Goal: Task Accomplishment & Management: Manage account settings

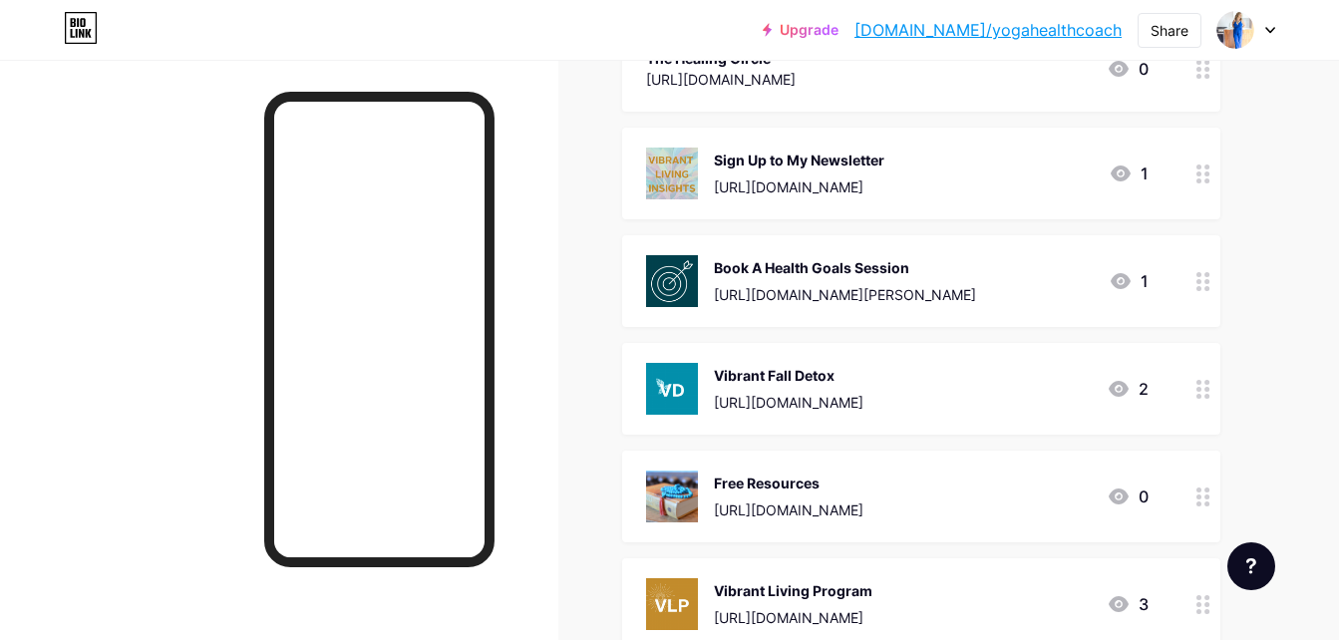
scroll to position [147, 0]
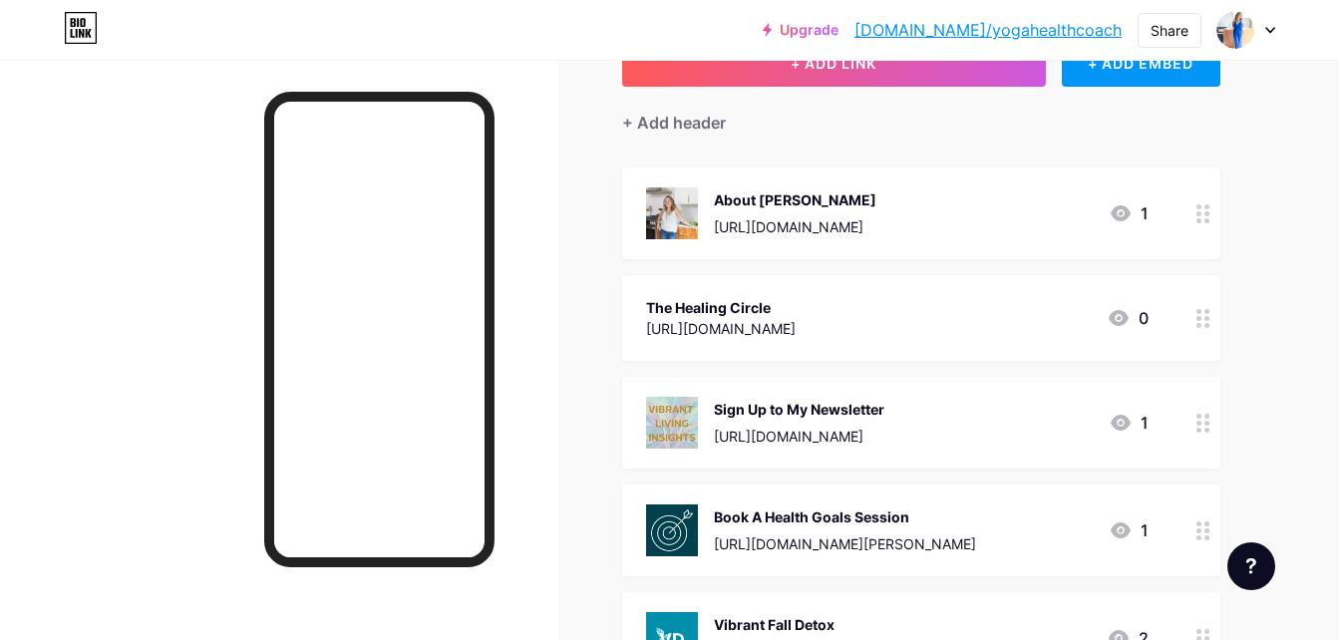
click at [1197, 323] on circle at bounding box center [1198, 325] width 5 height 5
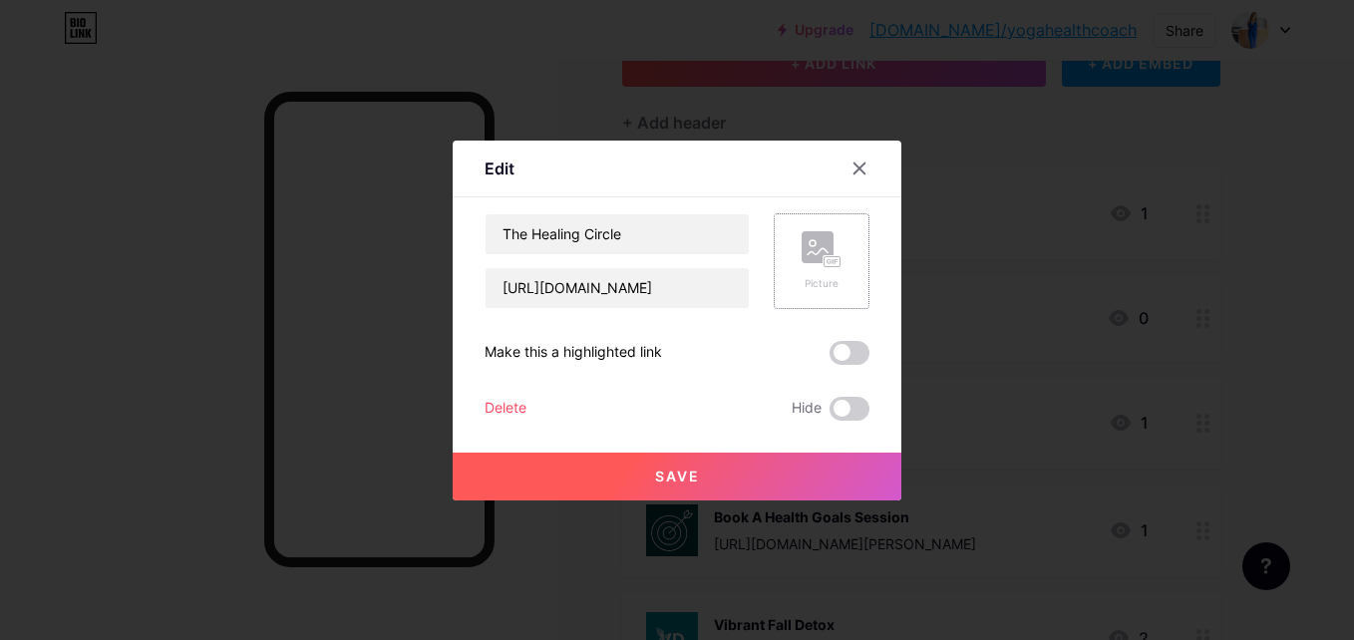
click at [823, 267] on rect at bounding box center [832, 261] width 18 height 12
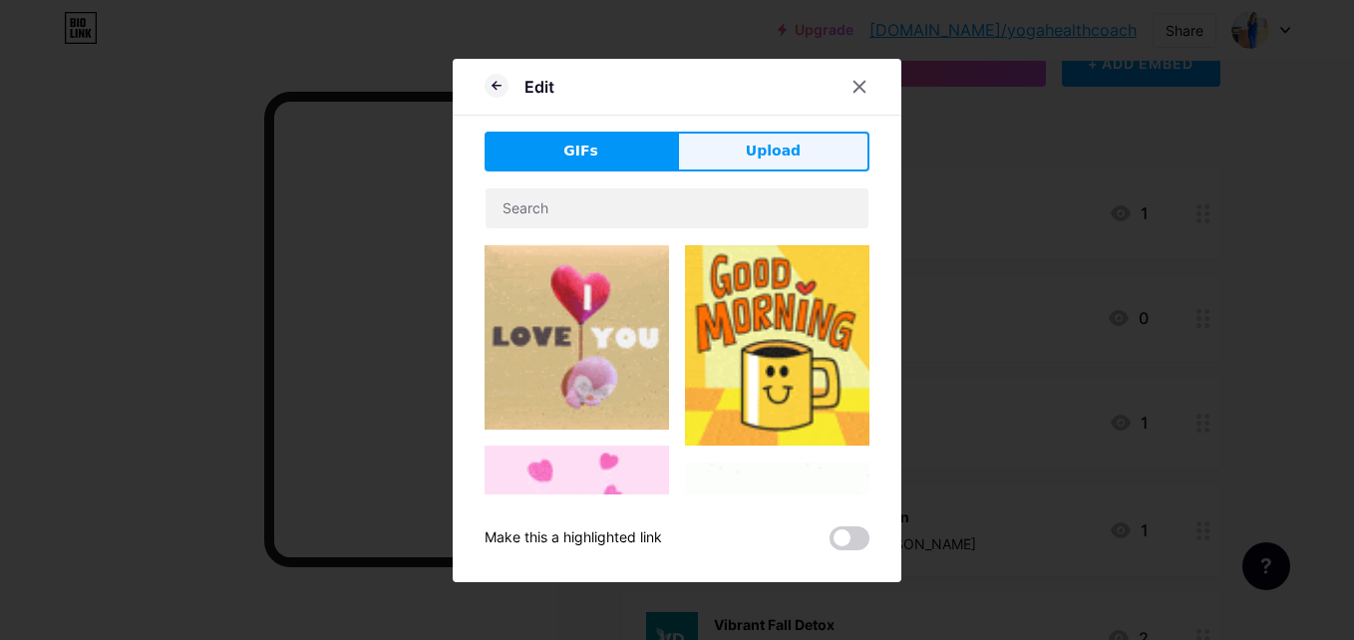
click at [731, 156] on button "Upload" at bounding box center [773, 152] width 192 height 40
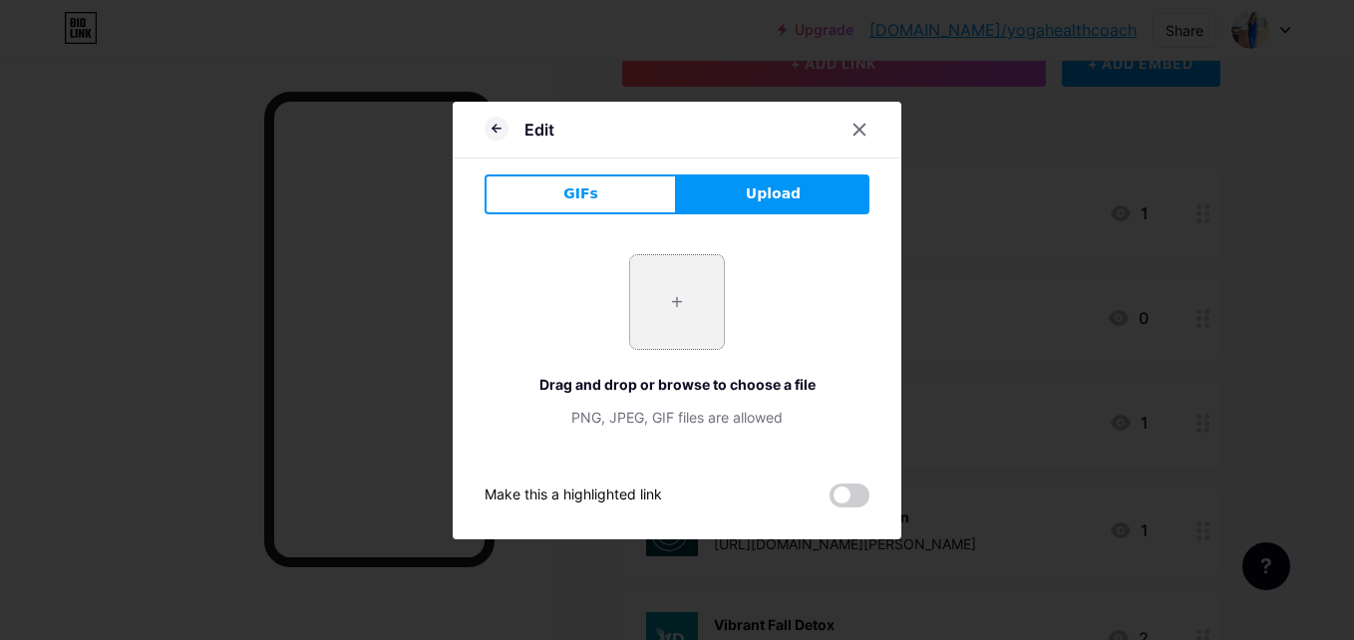
click at [677, 302] on input "file" at bounding box center [677, 302] width 94 height 94
type input "C:\fakepath\VD (5).png"
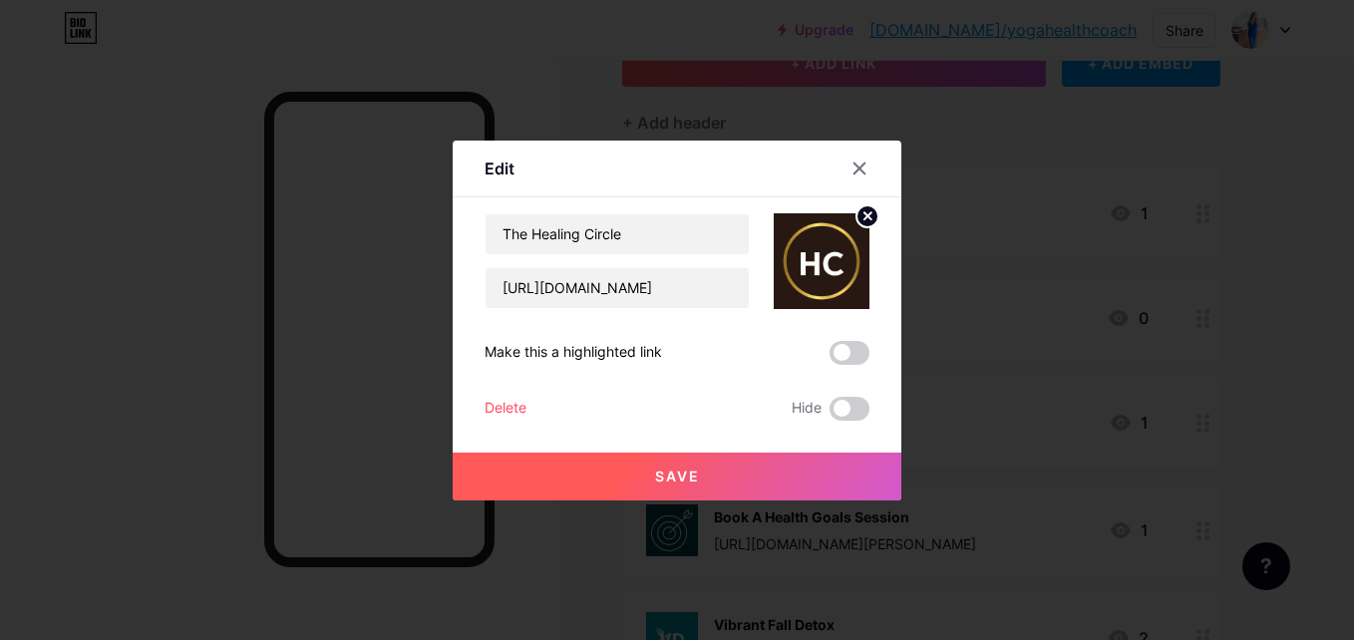
click at [829, 352] on span at bounding box center [849, 353] width 40 height 24
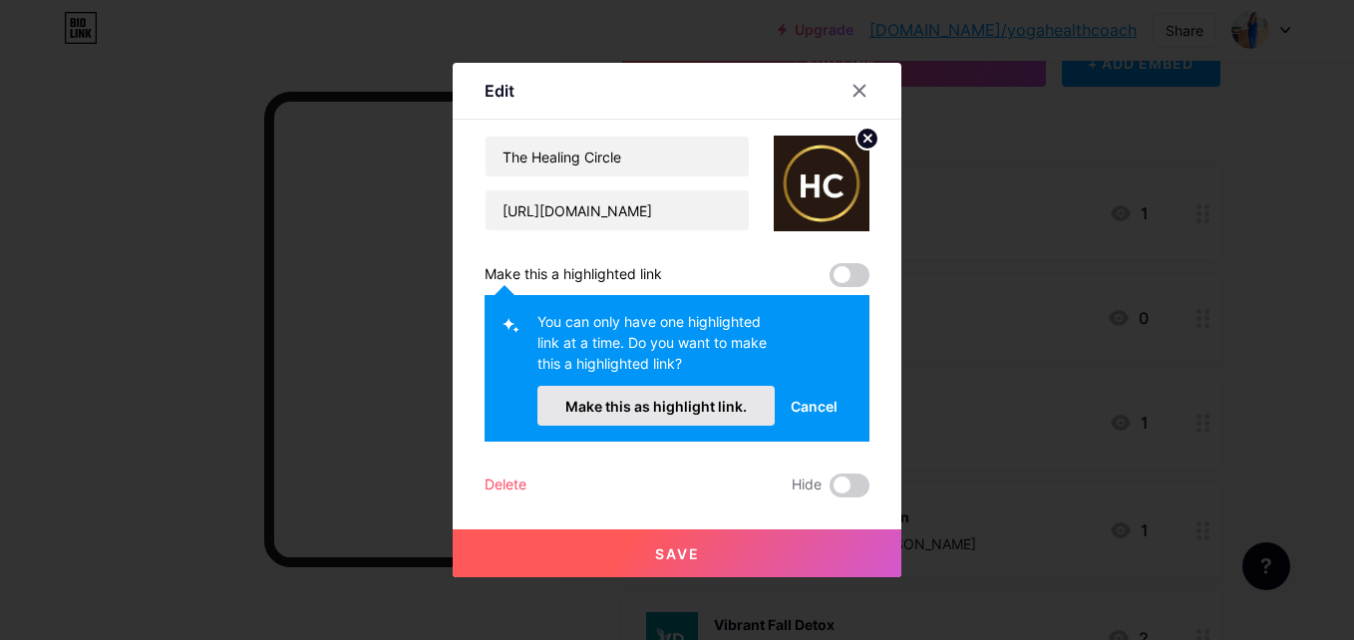
click at [620, 405] on span "Make this as highlight link." at bounding box center [655, 406] width 181 height 17
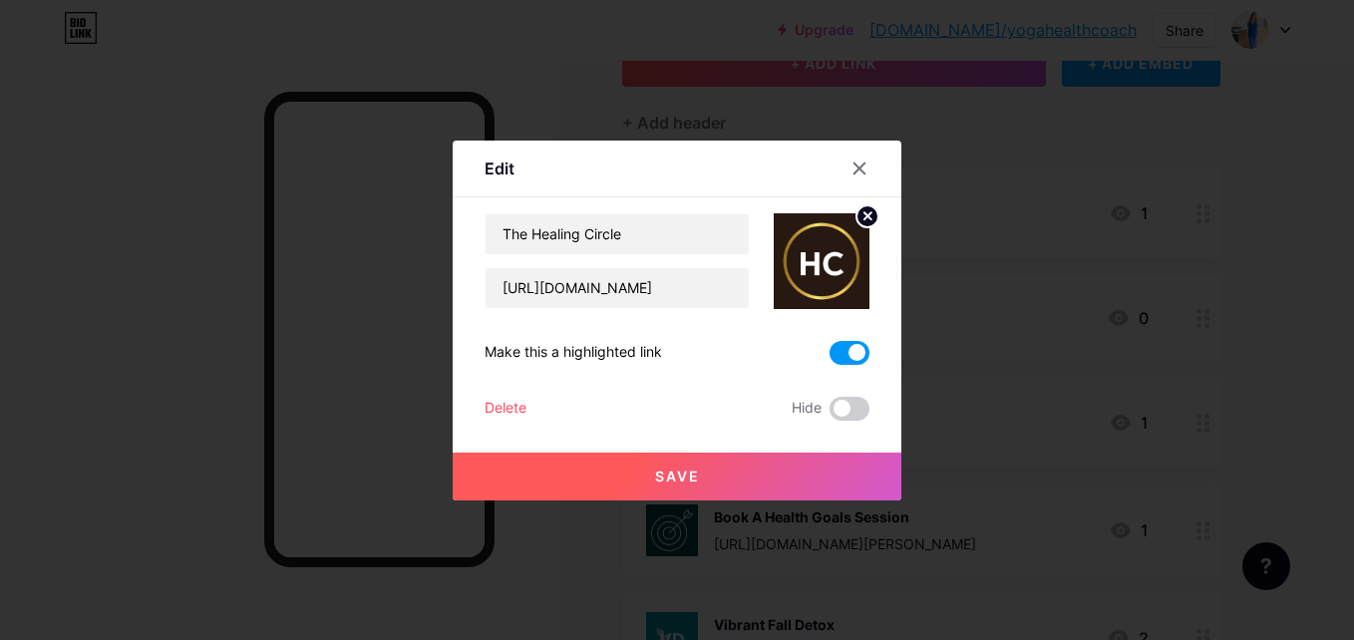
click at [659, 474] on span "Save" at bounding box center [677, 475] width 45 height 17
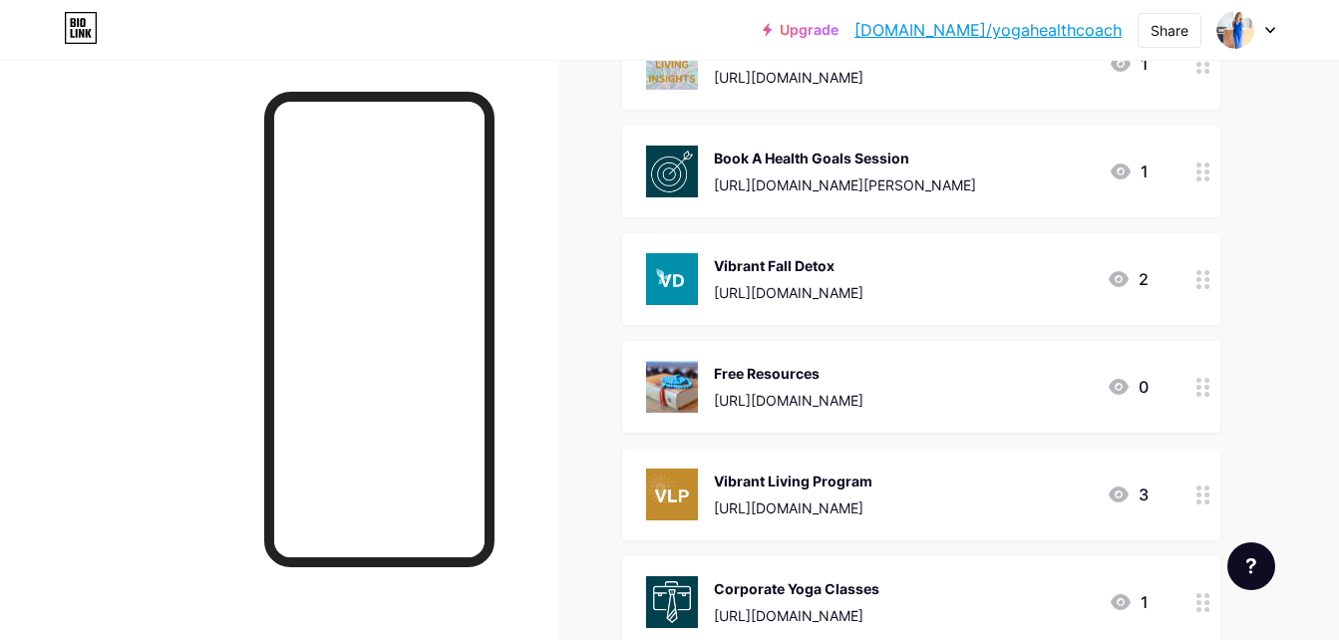
scroll to position [545, 0]
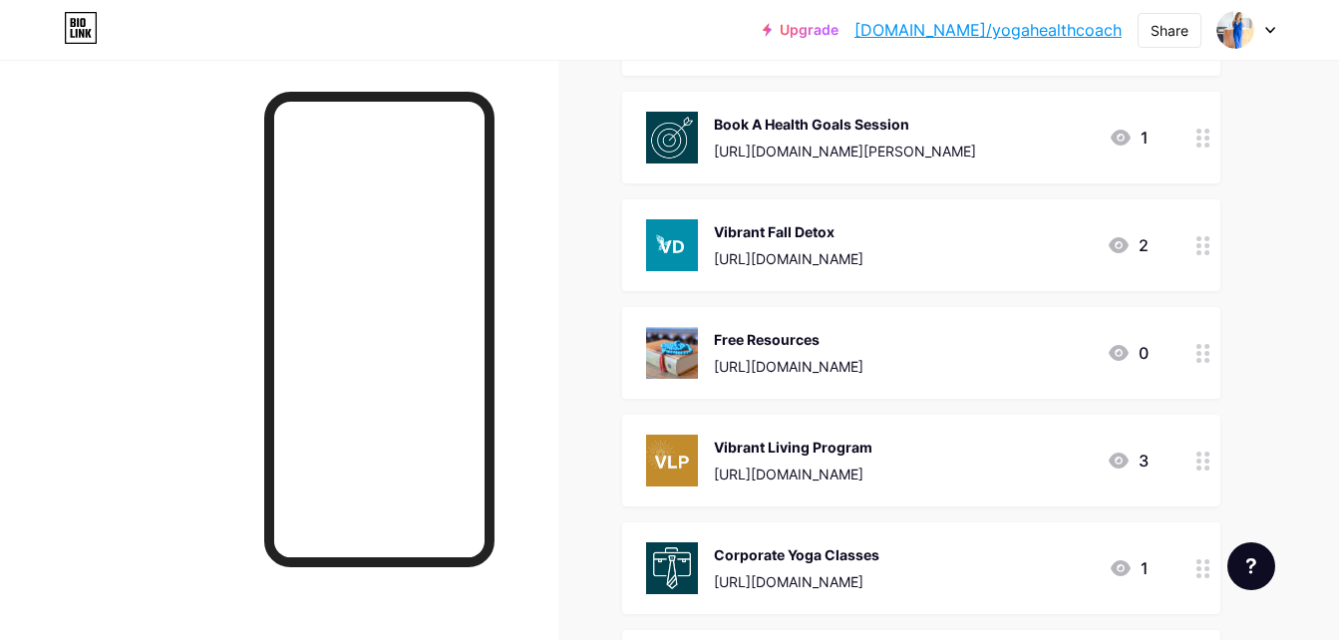
click at [1201, 244] on circle at bounding box center [1198, 245] width 5 height 5
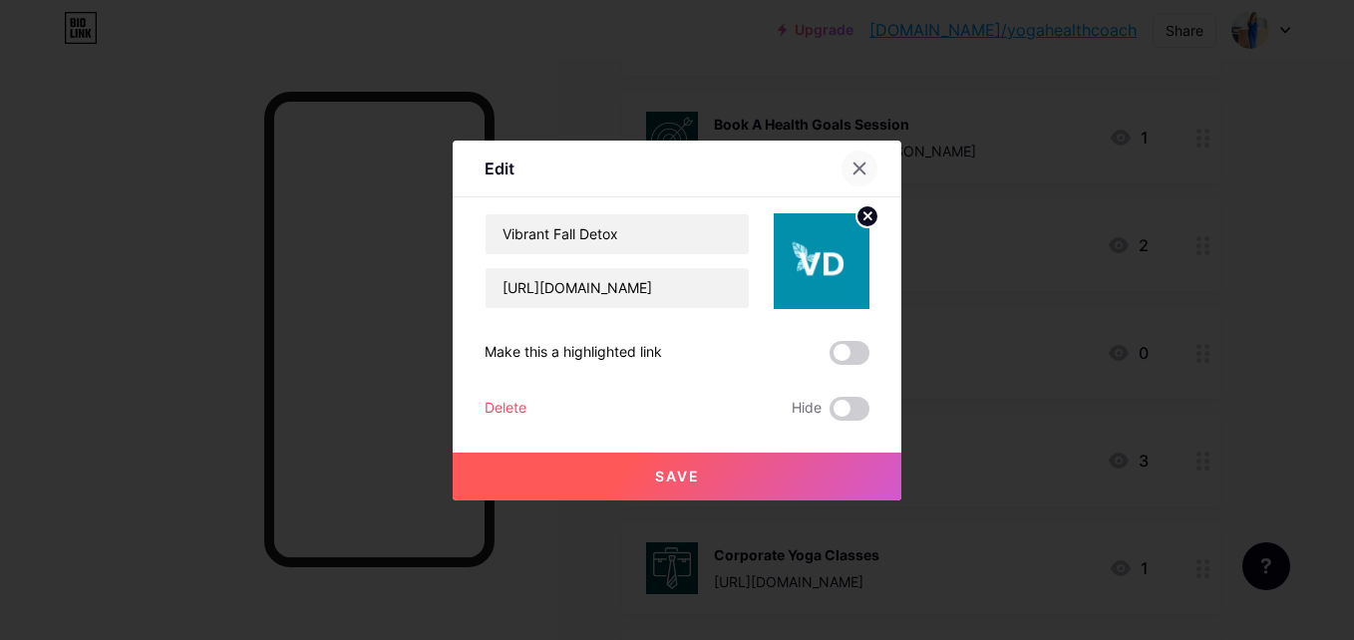
click at [851, 173] on icon at bounding box center [859, 168] width 16 height 16
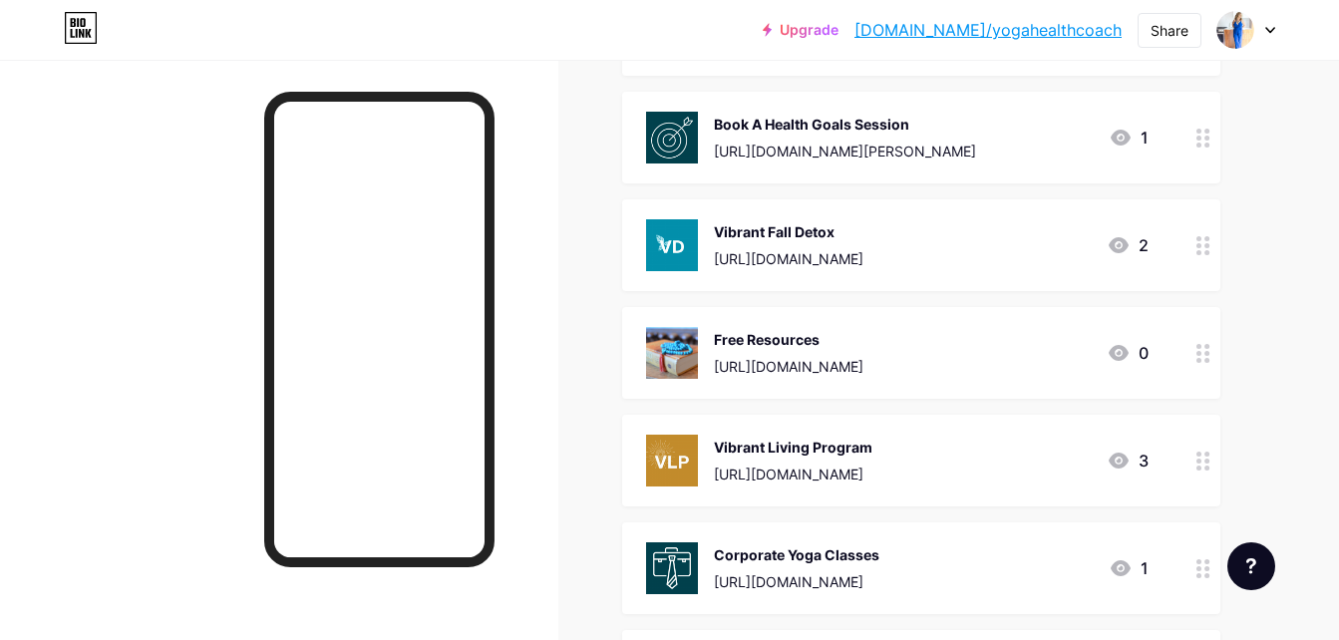
click at [1194, 356] on div at bounding box center [1203, 353] width 34 height 92
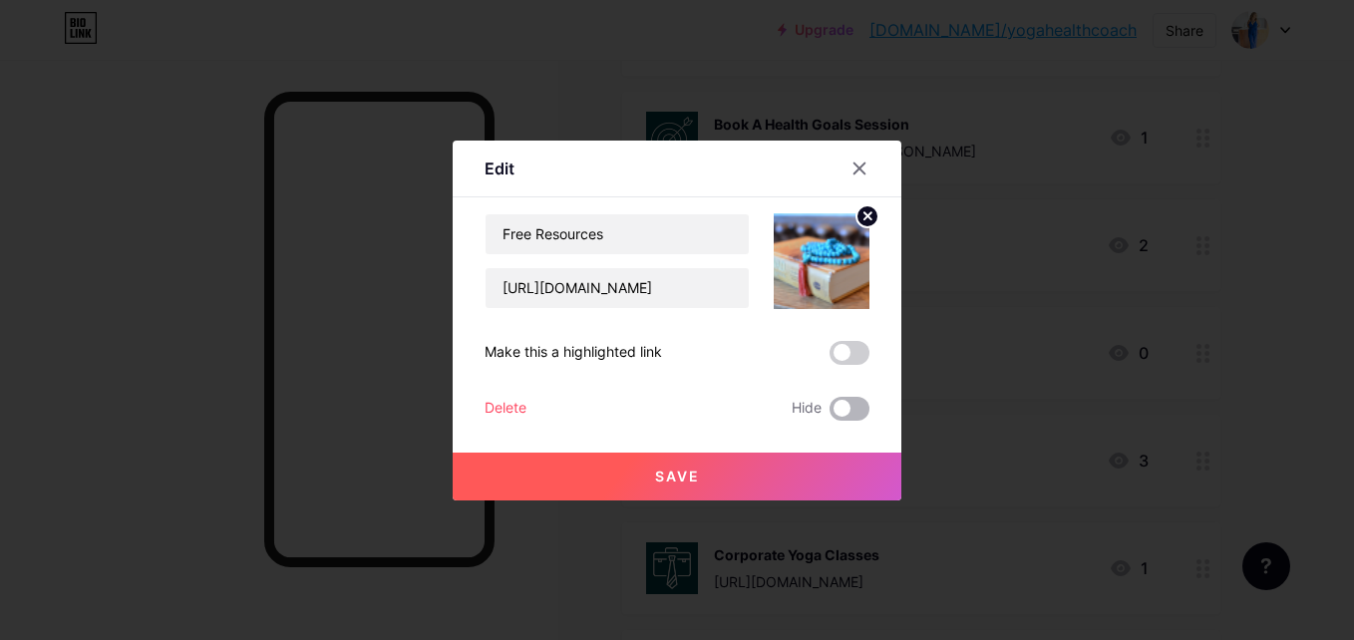
click at [831, 407] on span at bounding box center [849, 409] width 40 height 24
click at [829, 414] on input "checkbox" at bounding box center [829, 414] width 0 height 0
click at [677, 457] on button "Save" at bounding box center [677, 477] width 449 height 48
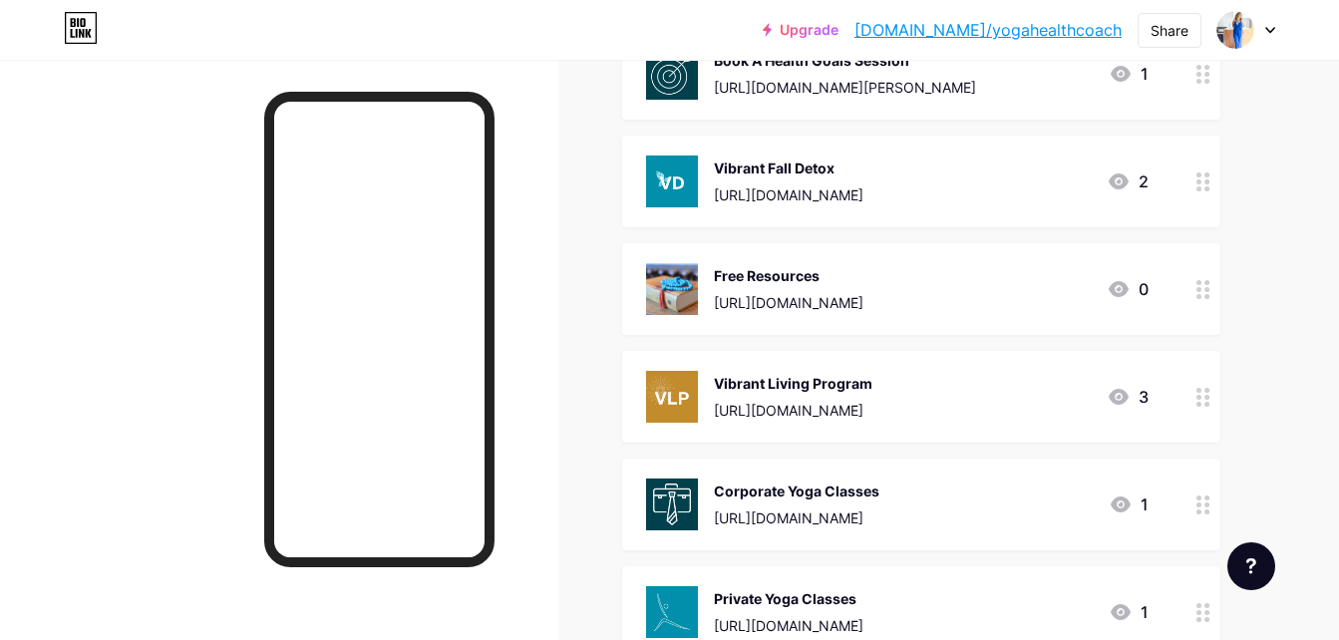
scroll to position [645, 0]
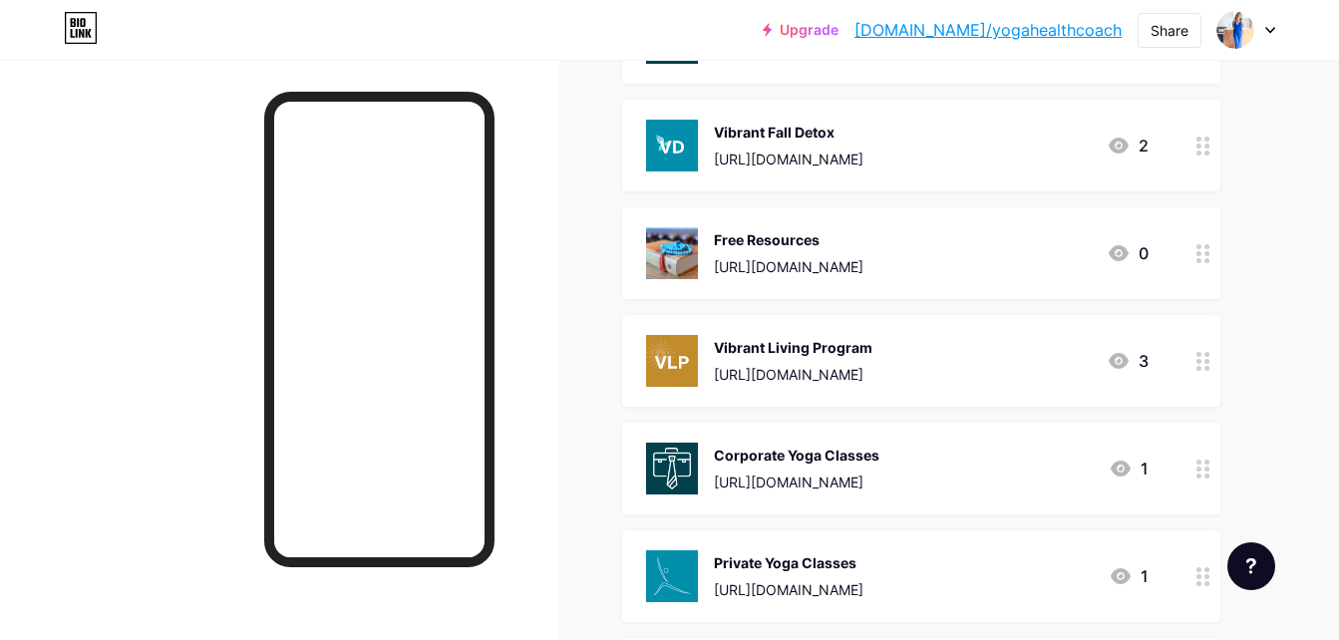
drag, startPoint x: 931, startPoint y: 257, endPoint x: 952, endPoint y: 481, distance: 225.2
click at [952, 481] on span "About Christina https://www.somayogaandwellness.com/about/ 1 The Healing Circle…" at bounding box center [921, 361] width 598 height 1384
drag, startPoint x: 952, startPoint y: 481, endPoint x: 1199, endPoint y: 250, distance: 338.5
click at [1199, 251] on circle at bounding box center [1198, 253] width 5 height 5
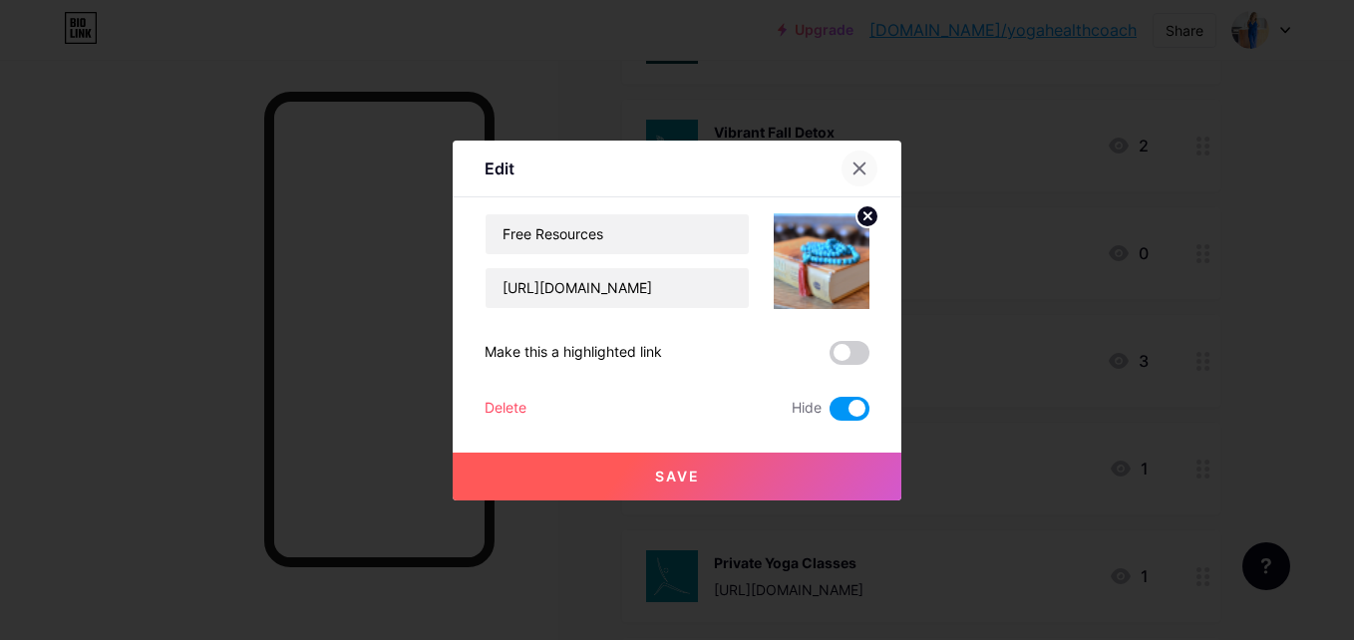
click at [851, 168] on icon at bounding box center [859, 168] width 16 height 16
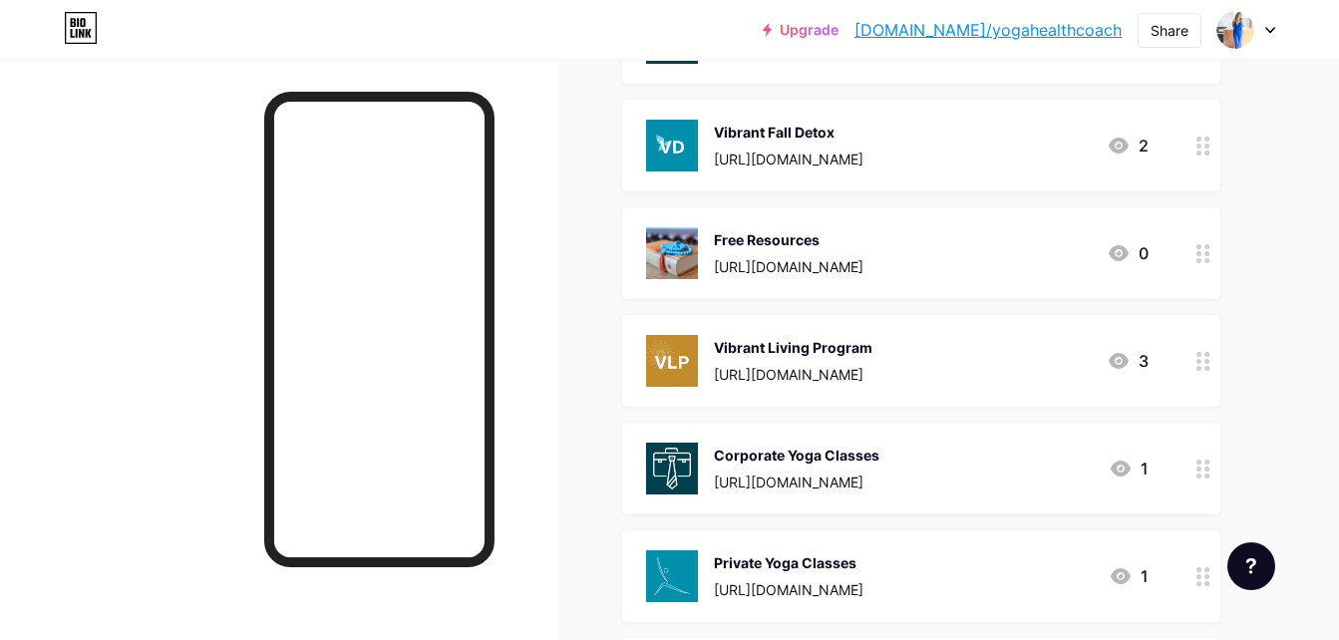
click at [1205, 251] on circle at bounding box center [1206, 253] width 5 height 5
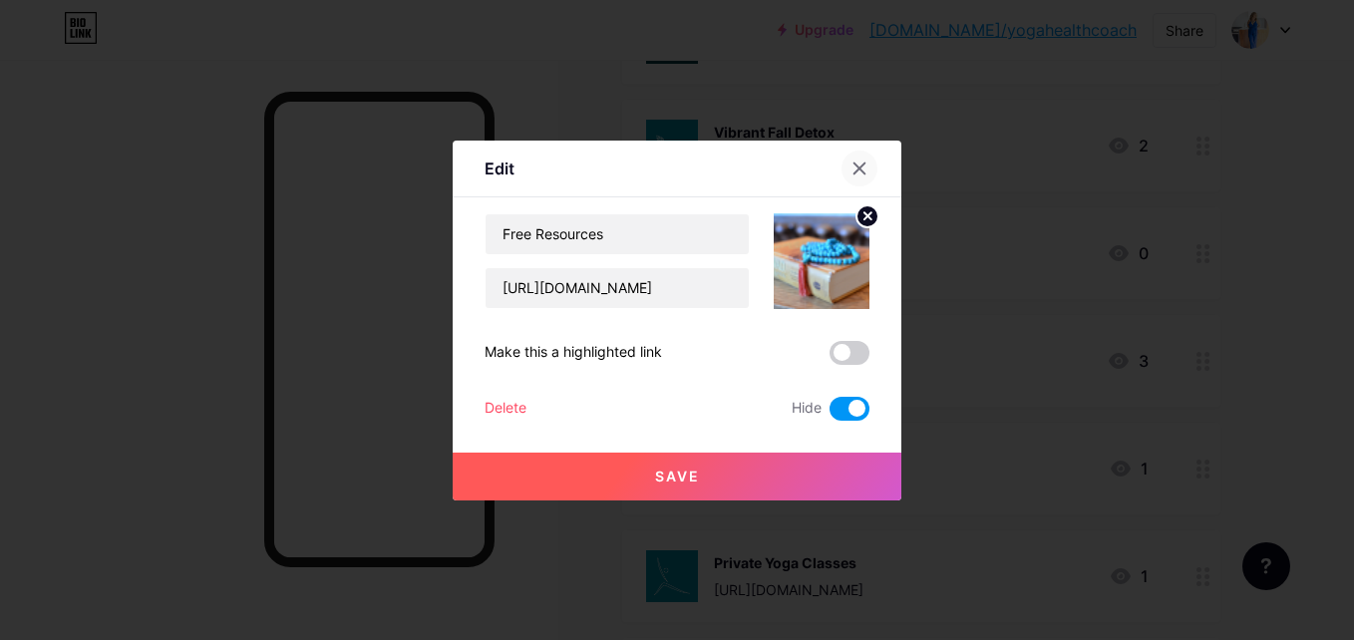
click at [841, 163] on div at bounding box center [859, 169] width 36 height 36
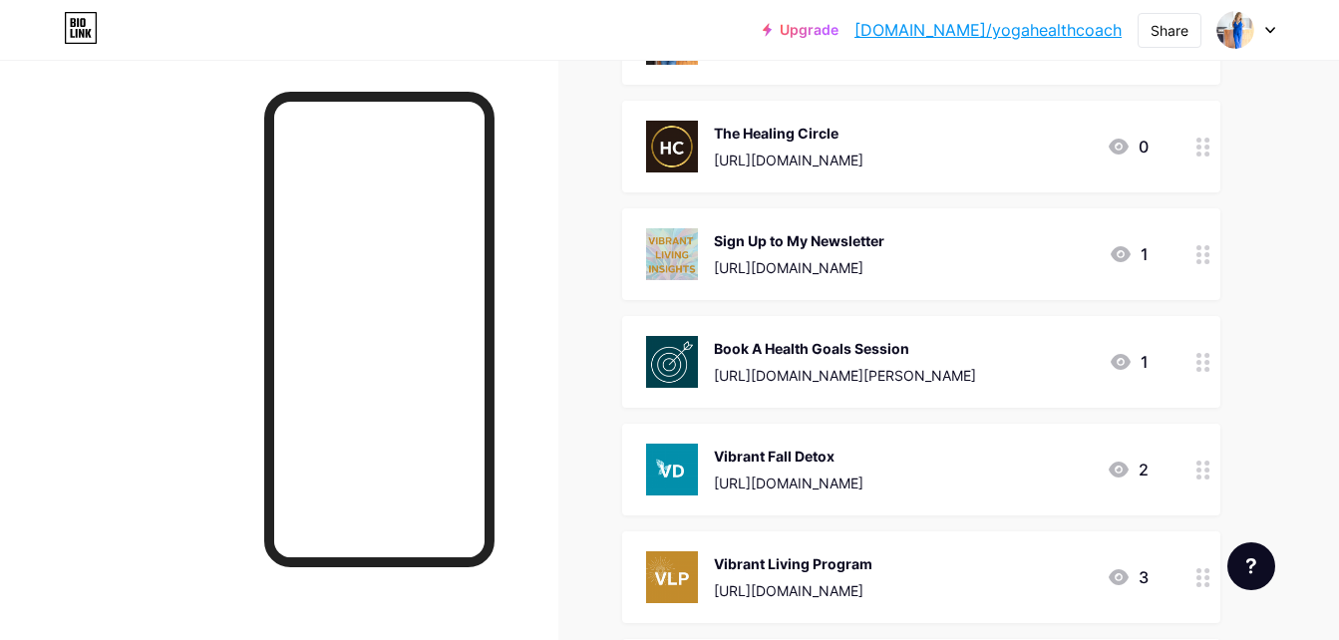
scroll to position [0, 0]
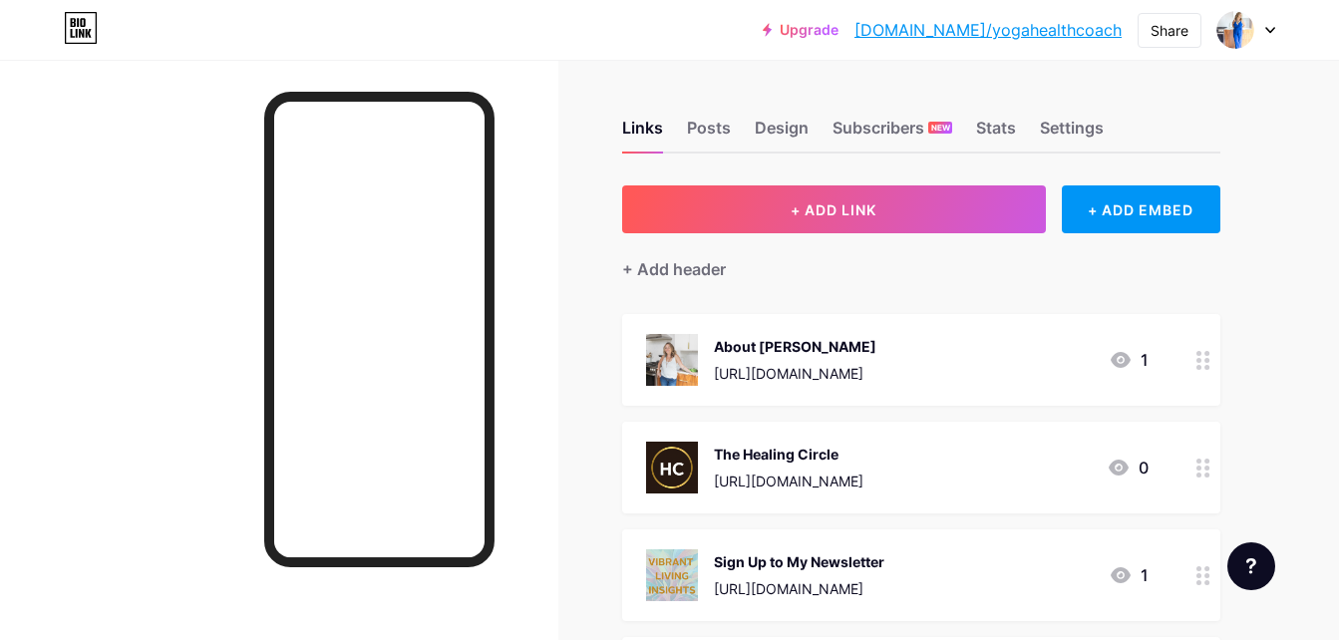
click at [1207, 356] on icon at bounding box center [1203, 360] width 14 height 19
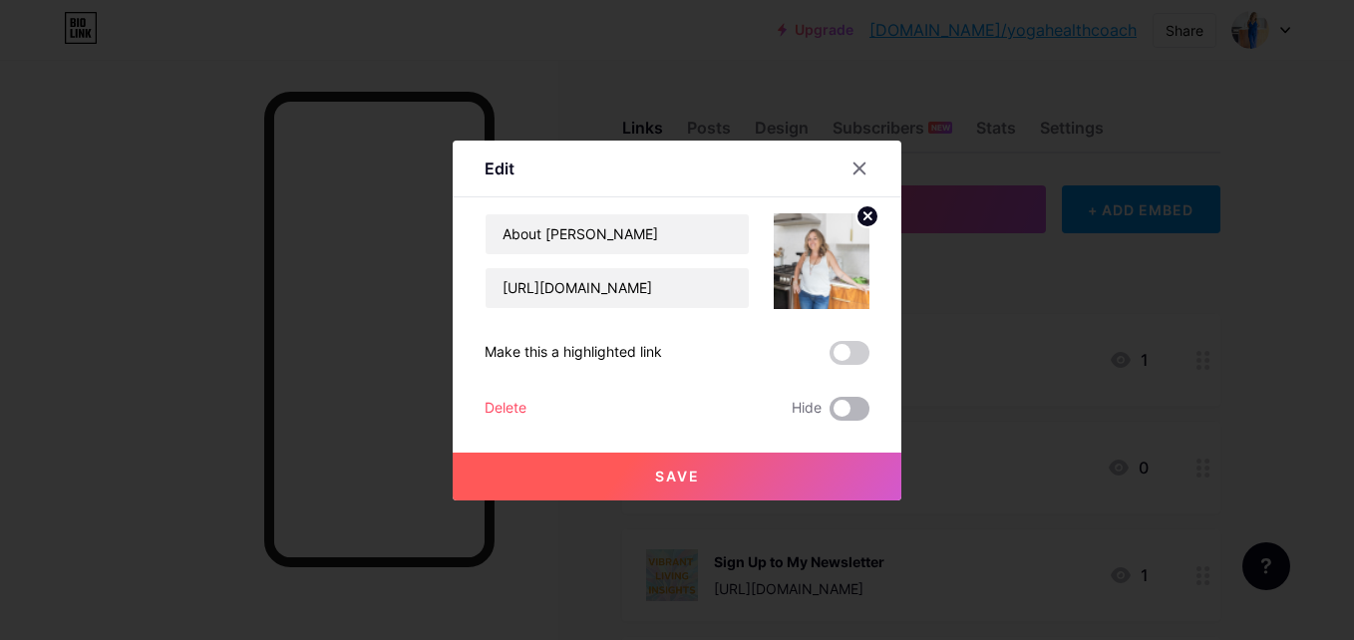
click at [829, 405] on span at bounding box center [849, 409] width 40 height 24
click at [829, 414] on input "checkbox" at bounding box center [829, 414] width 0 height 0
click at [694, 477] on button "Save" at bounding box center [677, 477] width 449 height 48
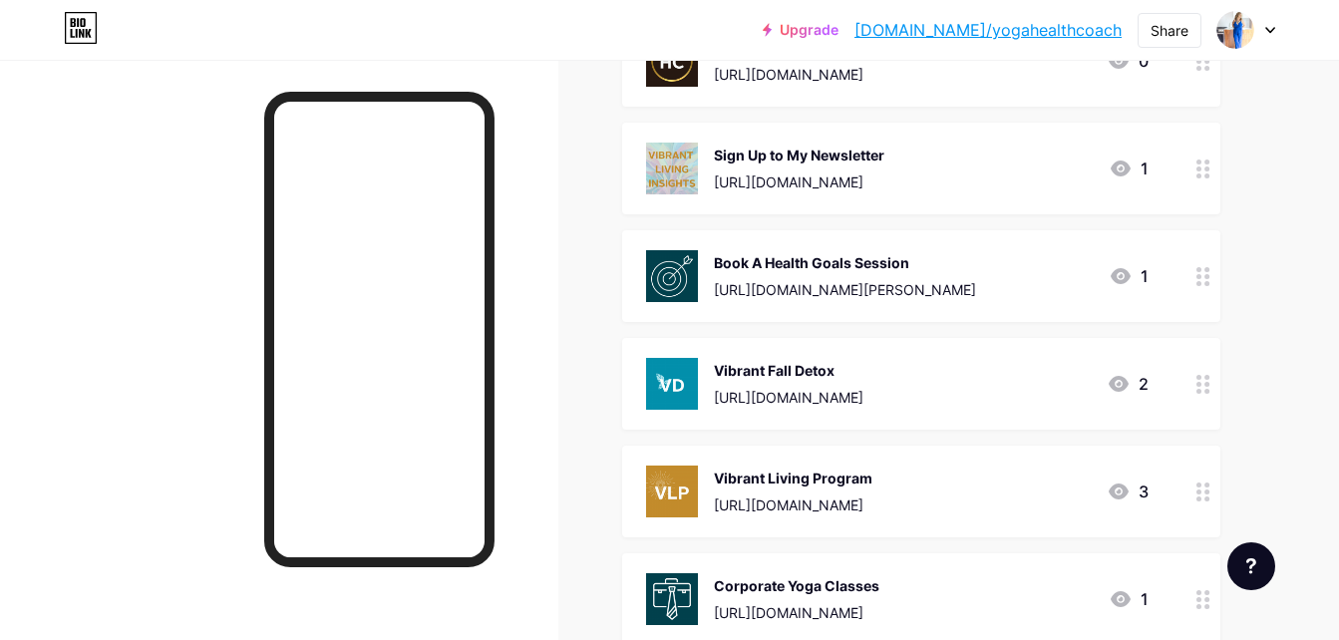
scroll to position [498, 0]
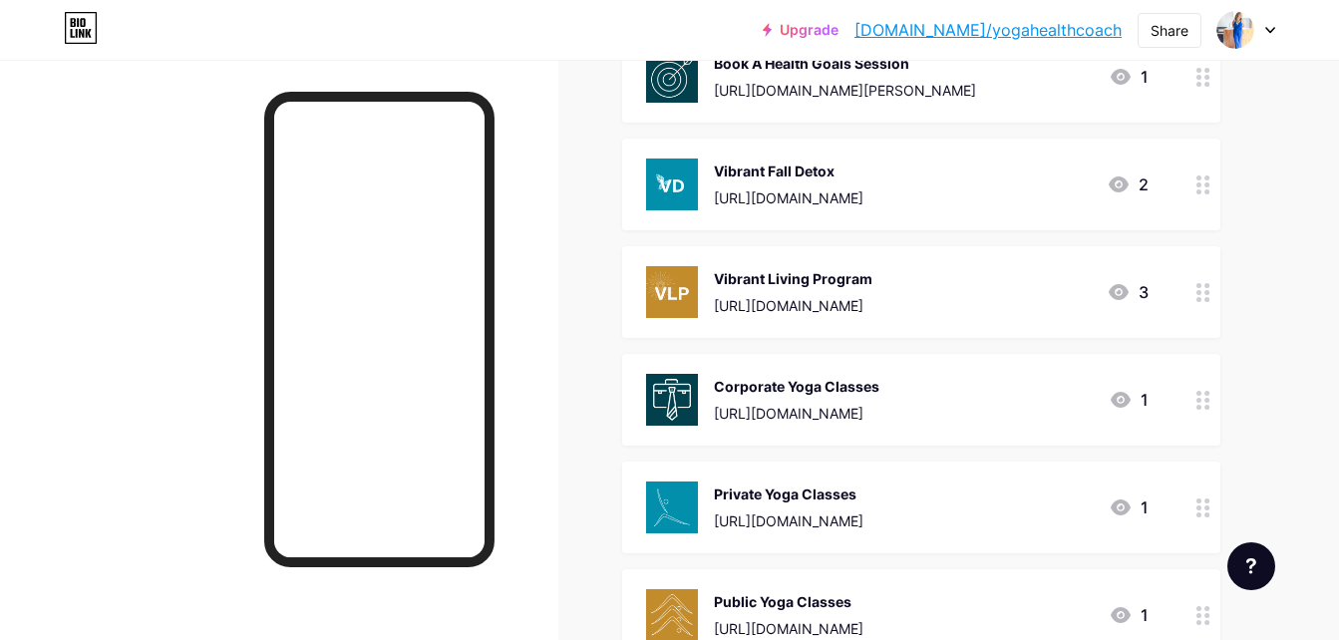
click at [1198, 298] on circle at bounding box center [1198, 299] width 5 height 5
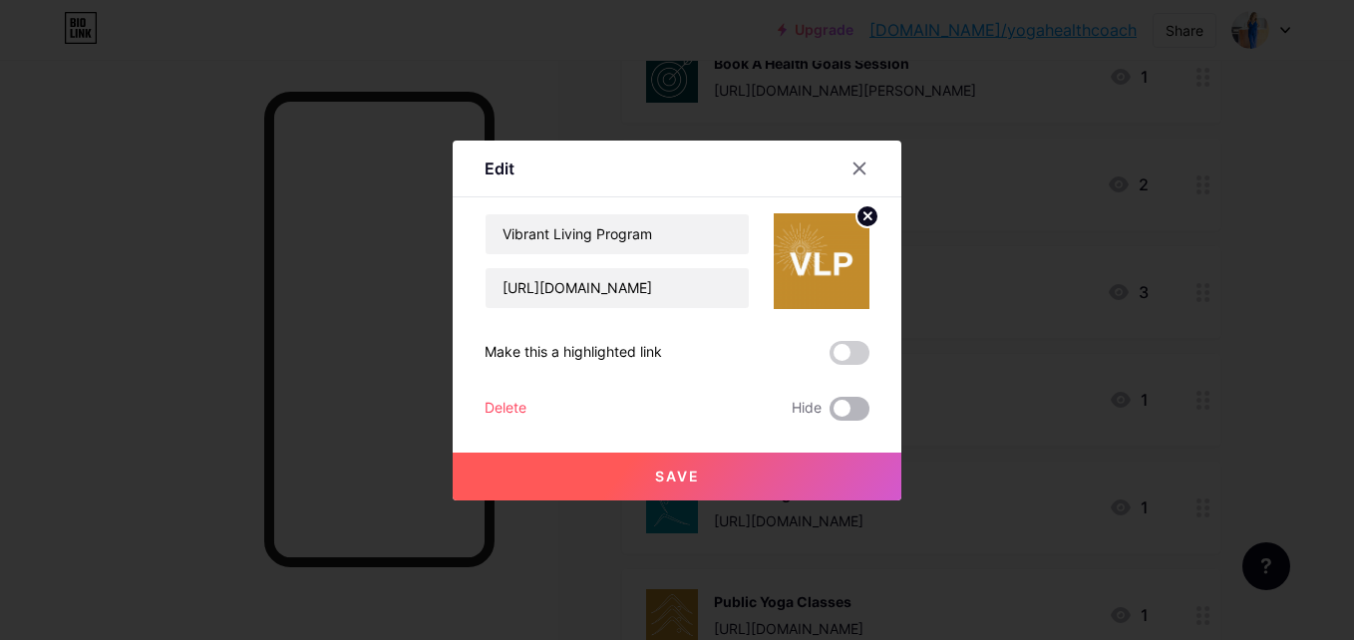
click at [839, 404] on span at bounding box center [849, 409] width 40 height 24
click at [829, 414] on input "checkbox" at bounding box center [829, 414] width 0 height 0
click at [748, 487] on button "Save" at bounding box center [677, 477] width 449 height 48
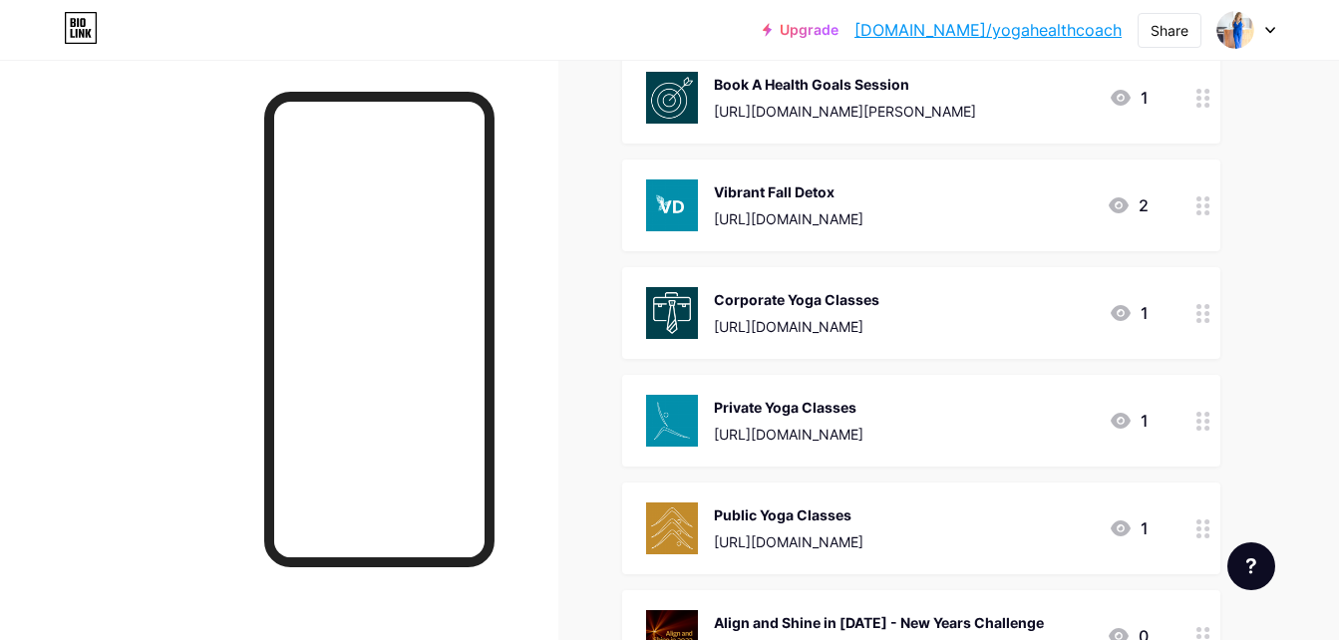
scroll to position [0, 0]
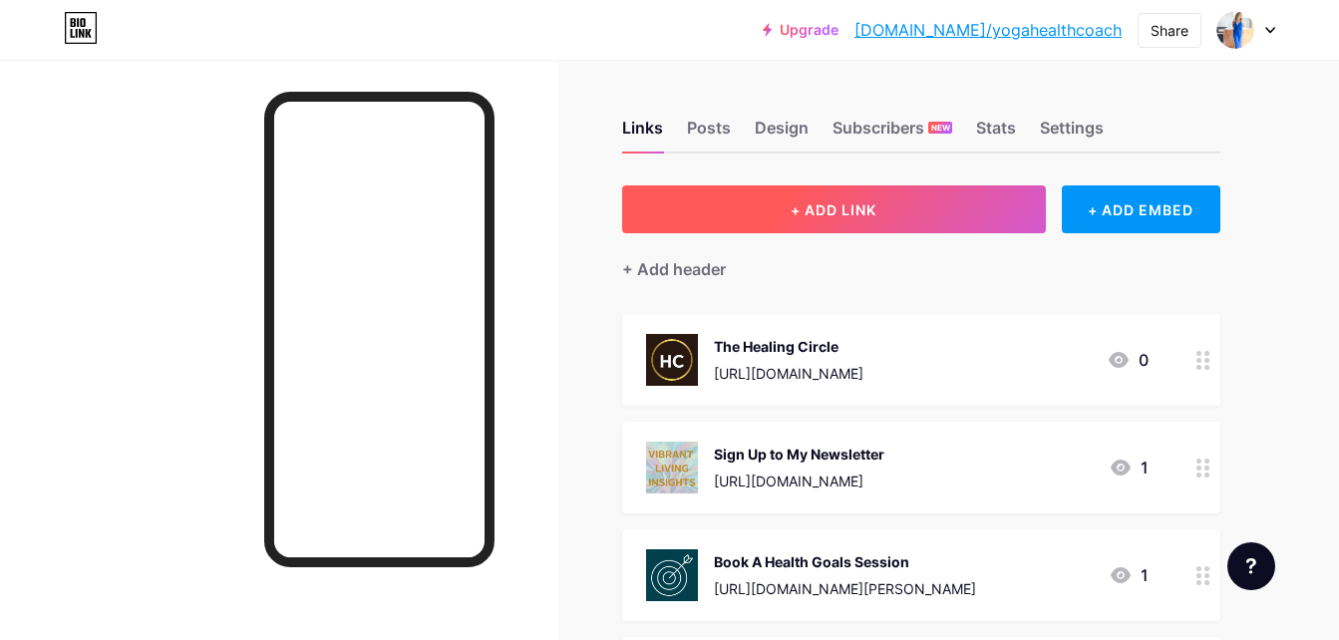
click at [826, 195] on button "+ ADD LINK" at bounding box center [834, 209] width 424 height 48
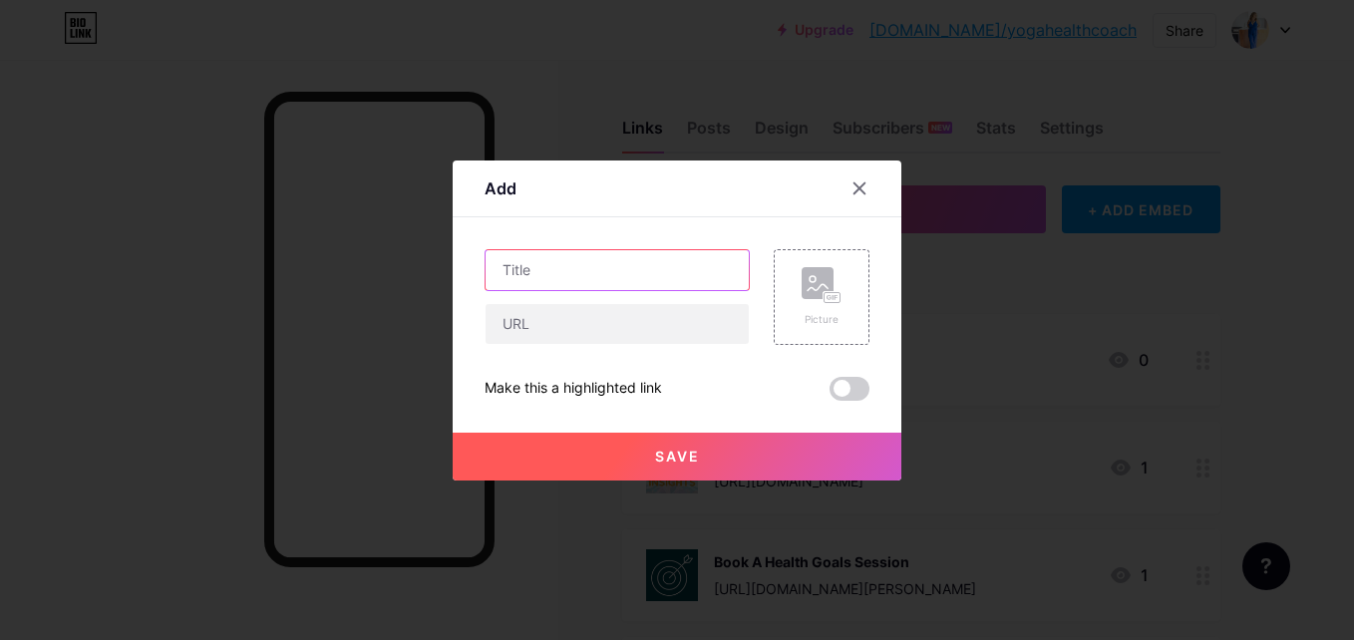
click at [538, 270] on input "text" at bounding box center [616, 270] width 263 height 40
type input "Discover Your Dosha - Quiz"
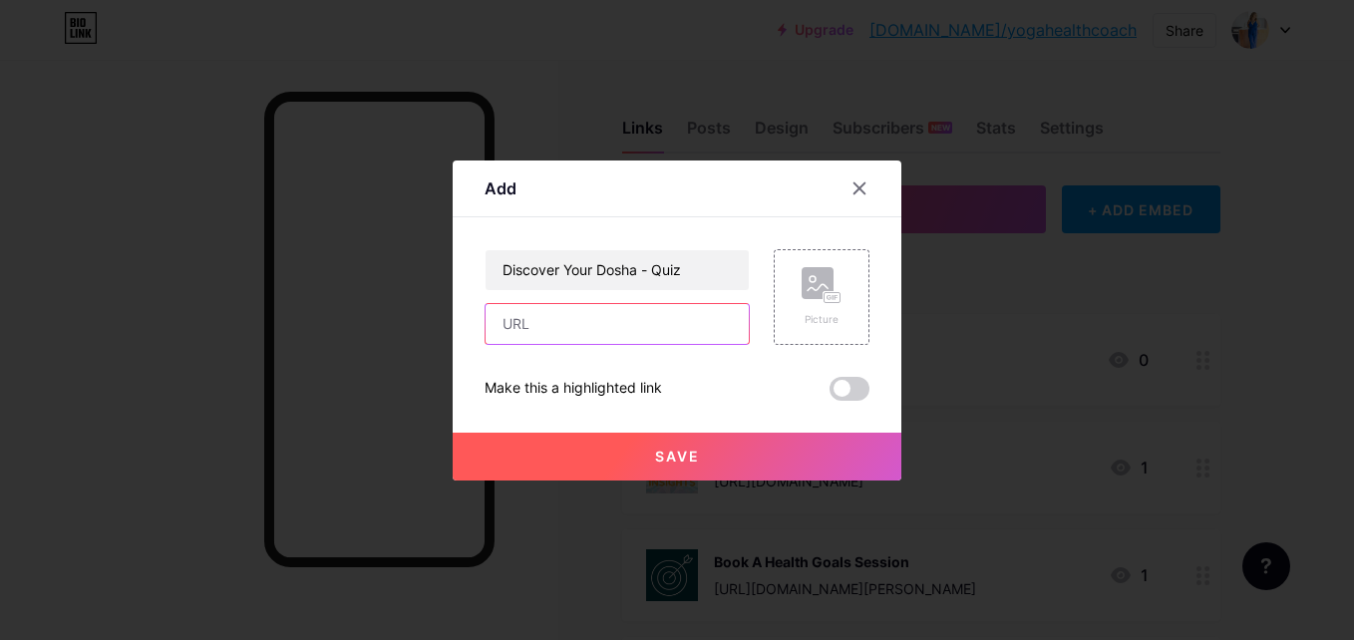
click at [624, 330] on input "text" at bounding box center [616, 324] width 263 height 40
paste input "[URL][DOMAIN_NAME]"
type input "[URL][DOMAIN_NAME]"
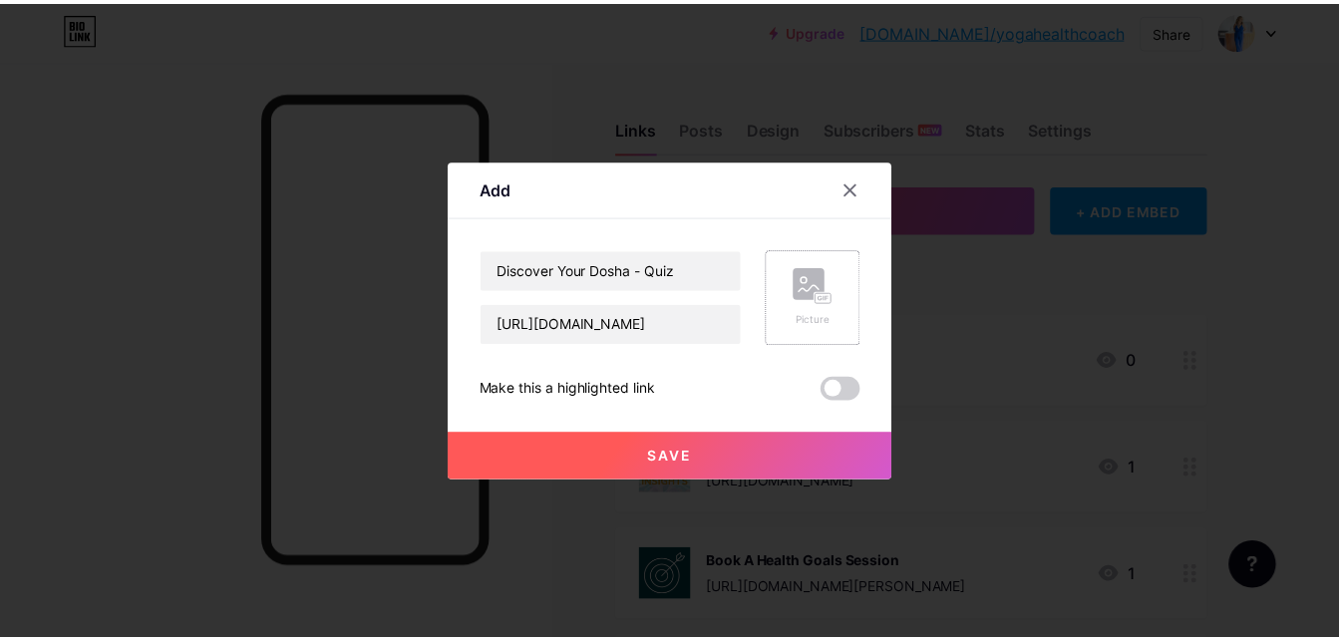
scroll to position [0, 0]
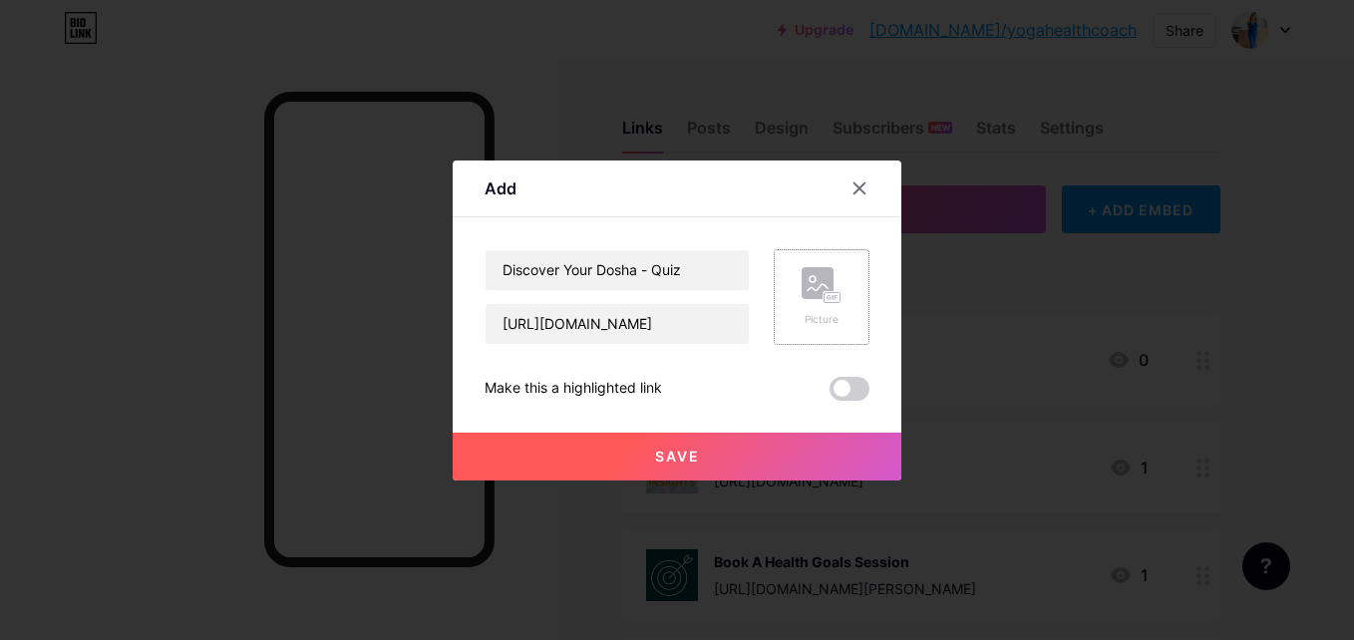
click at [804, 308] on div "Picture" at bounding box center [821, 297] width 40 height 60
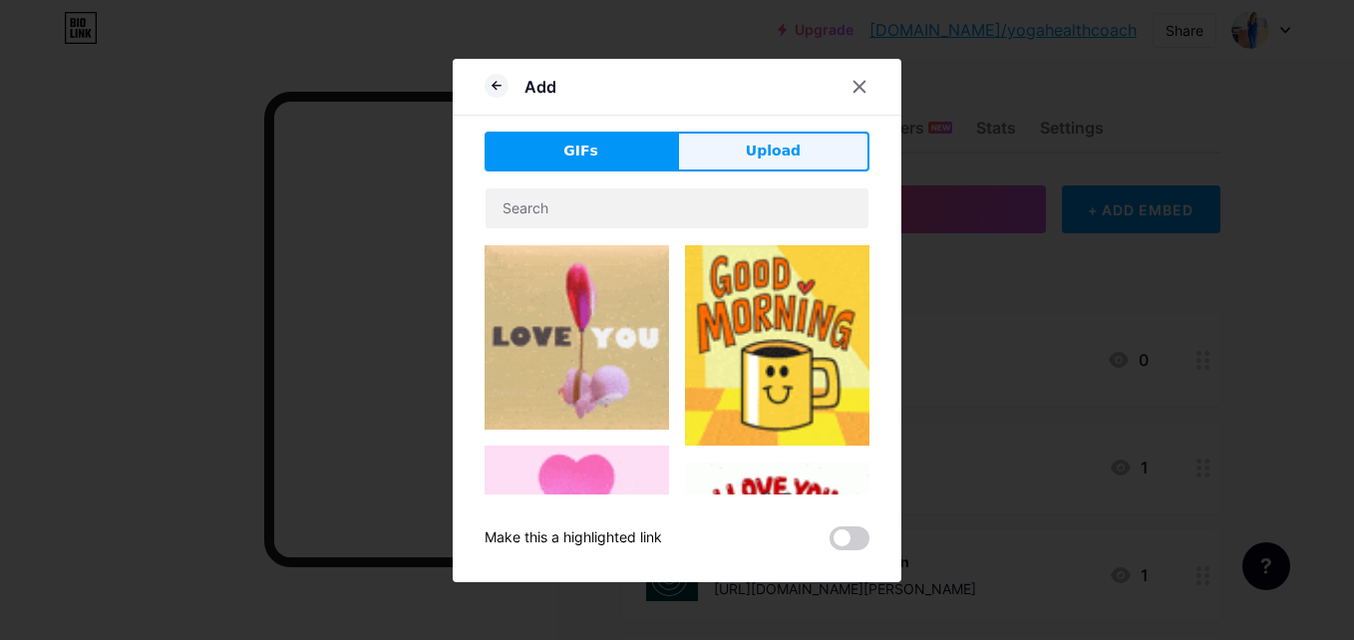
click at [778, 151] on span "Upload" at bounding box center [773, 151] width 55 height 21
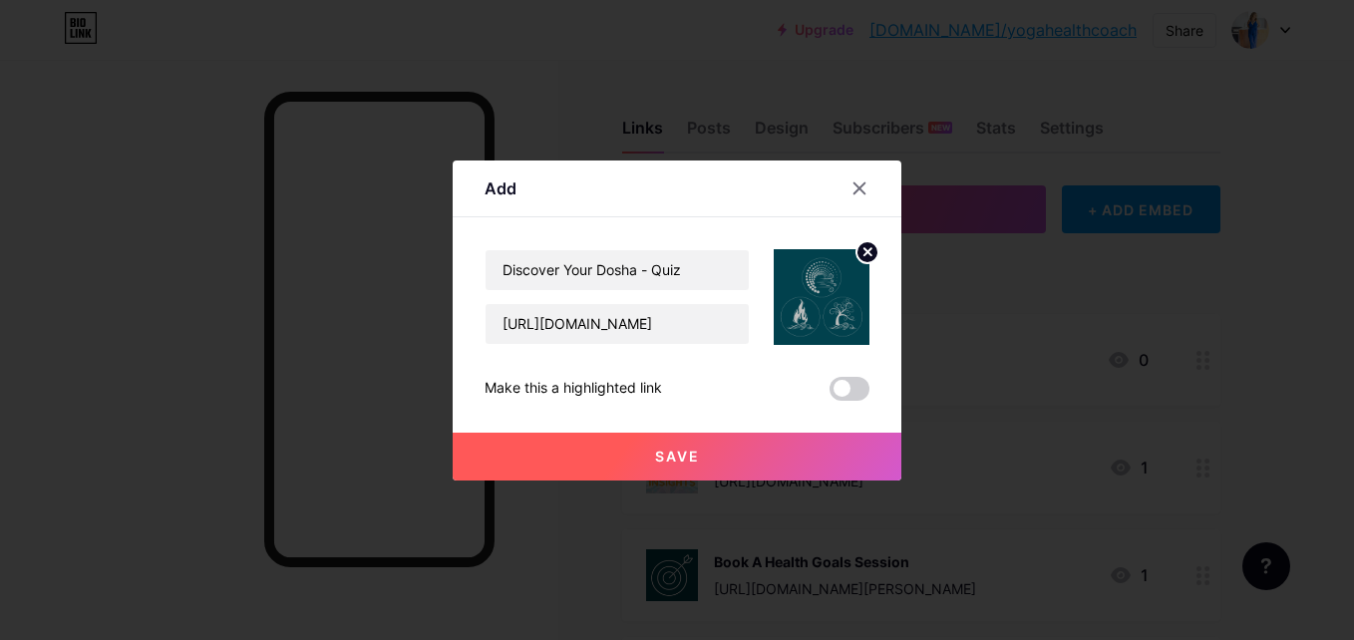
click at [701, 458] on button "Save" at bounding box center [677, 457] width 449 height 48
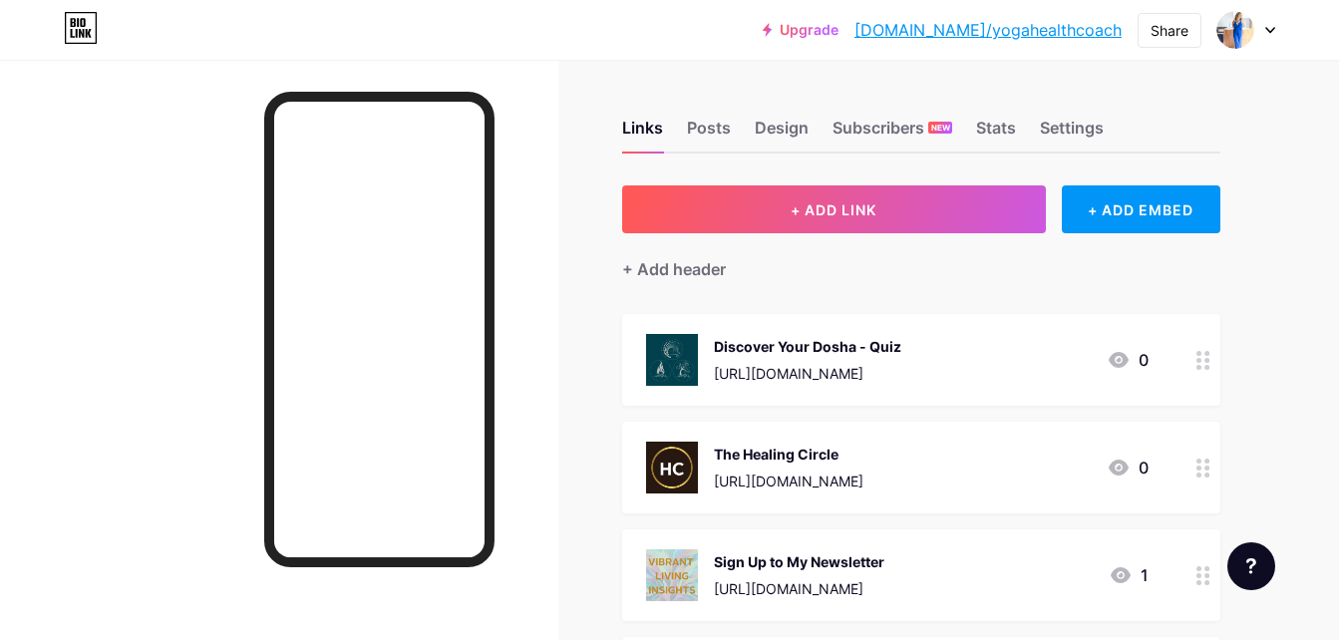
scroll to position [100, 0]
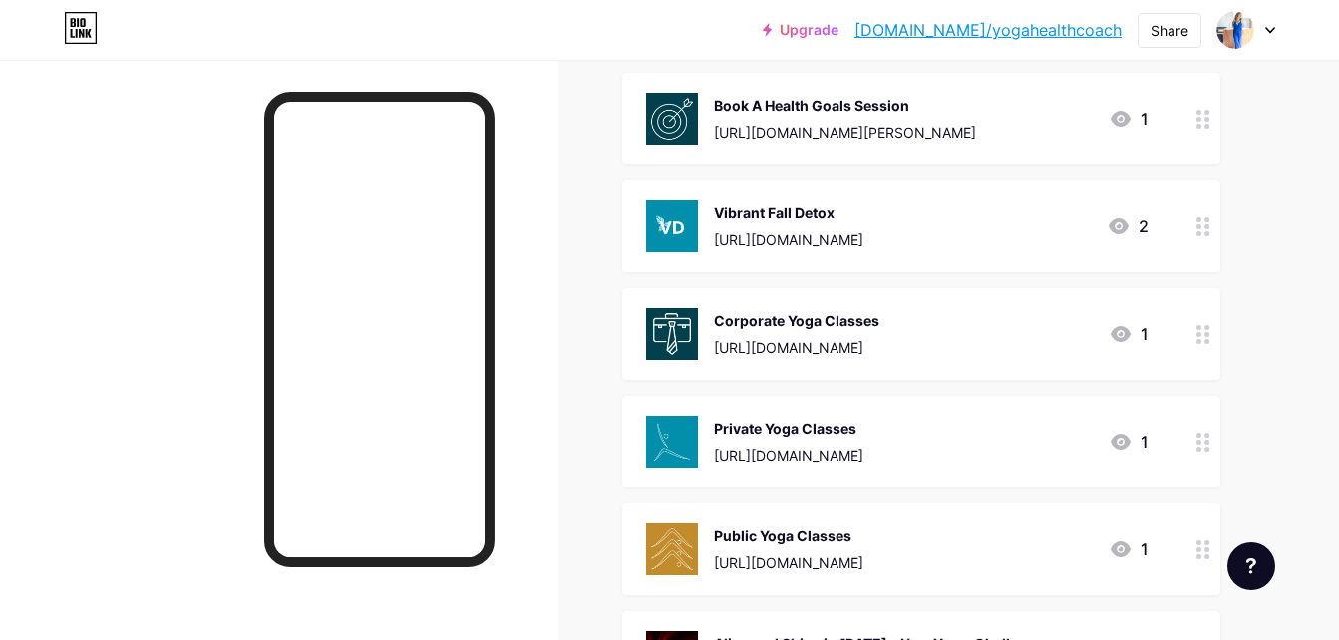
scroll to position [598, 0]
